Goal: Check status: Check status

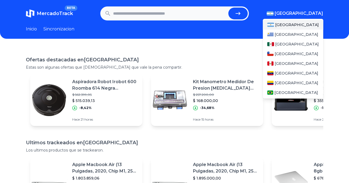
click at [273, 12] on img "button" at bounding box center [269, 13] width 7 height 4
click at [289, 41] on div "[GEOGRAPHIC_DATA]" at bounding box center [293, 44] width 60 height 10
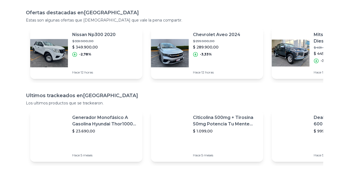
scroll to position [20, 0]
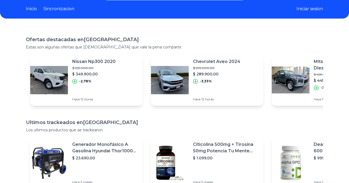
click at [293, 88] on img at bounding box center [291, 80] width 38 height 38
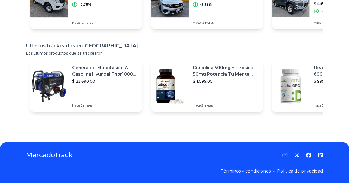
scroll to position [20, 0]
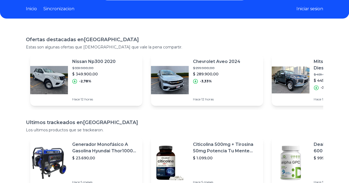
click at [36, 8] on link "Inicio" at bounding box center [31, 9] width 11 height 6
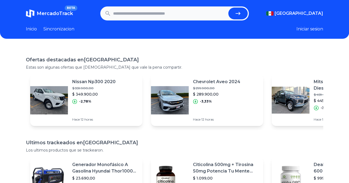
click at [32, 27] on link "Inicio" at bounding box center [31, 29] width 11 height 6
click at [51, 13] on span "MercadoTrack" at bounding box center [55, 14] width 36 height 6
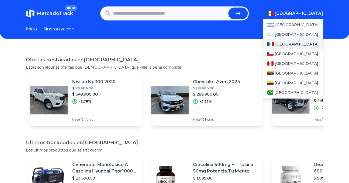
click at [313, 12] on span "[GEOGRAPHIC_DATA]" at bounding box center [299, 13] width 48 height 6
click at [310, 25] on div "[GEOGRAPHIC_DATA]" at bounding box center [293, 25] width 60 height 10
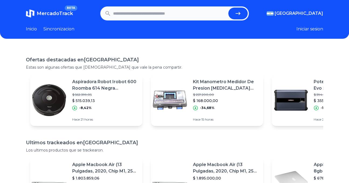
click at [211, 54] on div "Ofertas destacadas en [GEOGRAPHIC_DATA] Estas son algunas ofertas que [DEMOGRAP…" at bounding box center [174, 138] width 349 height 183
click at [304, 9] on section "MercadoTrack BETA [GEOGRAPHIC_DATA] [GEOGRAPHIC_DATA] [GEOGRAPHIC_DATA] [GEOGRA…" at bounding box center [174, 13] width 297 height 14
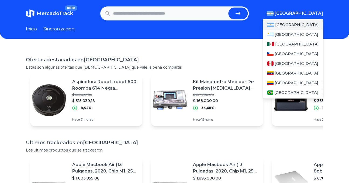
click at [304, 13] on button "[GEOGRAPHIC_DATA]" at bounding box center [294, 13] width 57 height 6
